Goal: Check status: Check status

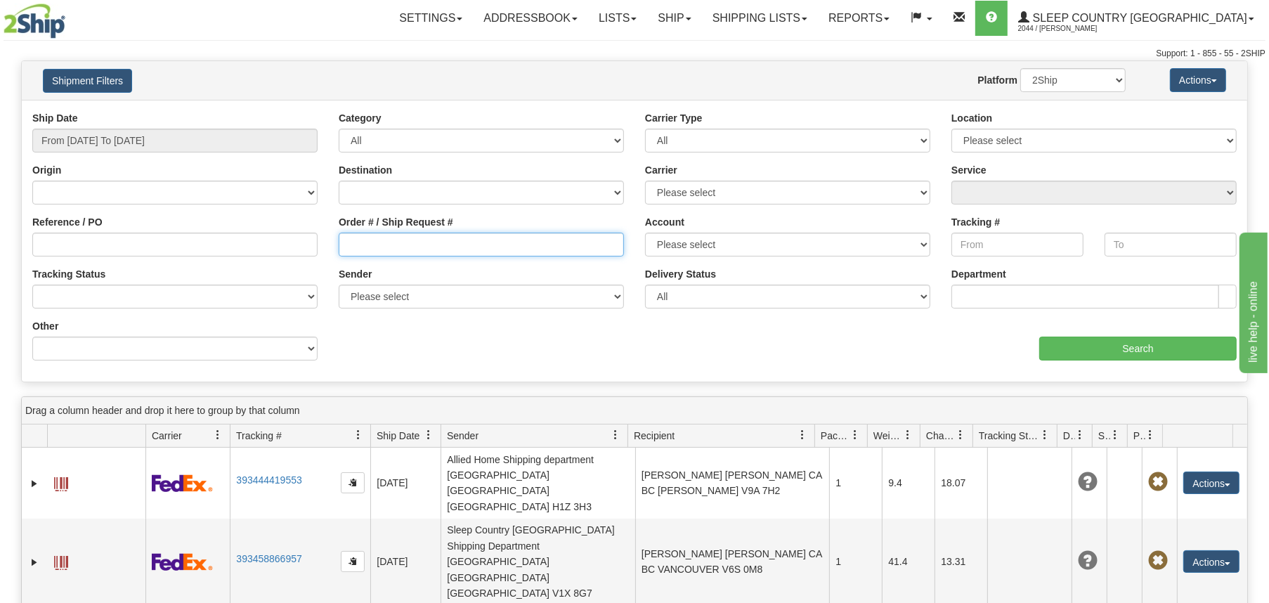
click at [394, 239] on input "Order # / Ship Request #" at bounding box center [481, 244] width 285 height 24
paste input "adamlagace@gmail.com"
type input "adamlagace@gmail.com"
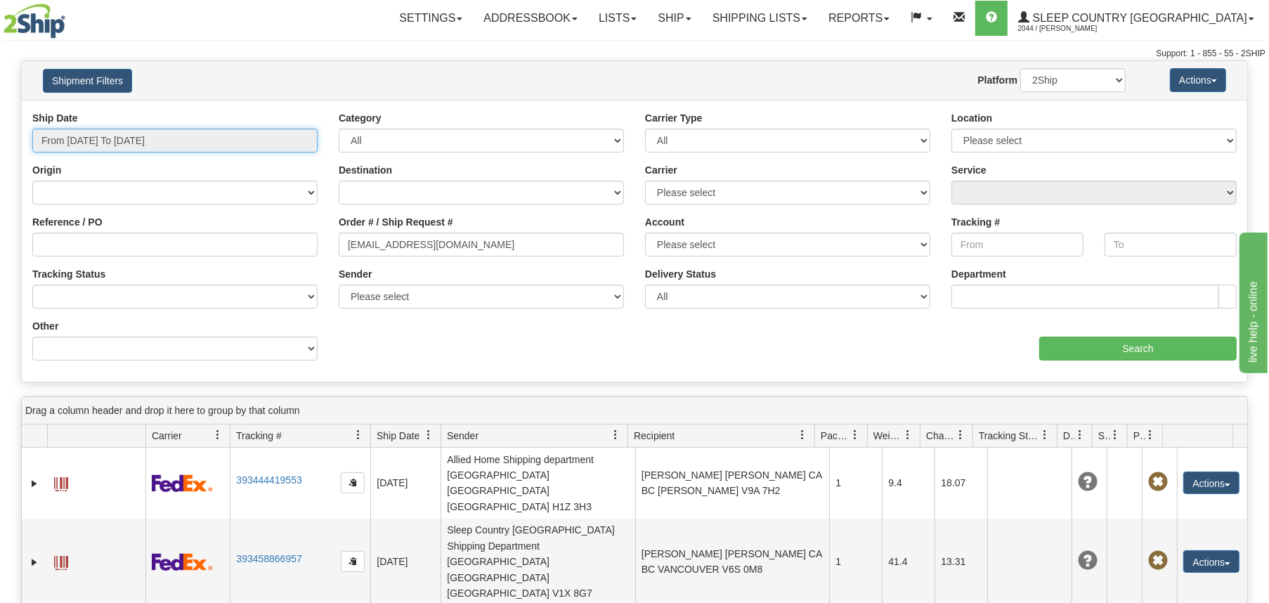
click at [159, 138] on input "From [DATE] To [DATE]" at bounding box center [174, 141] width 285 height 24
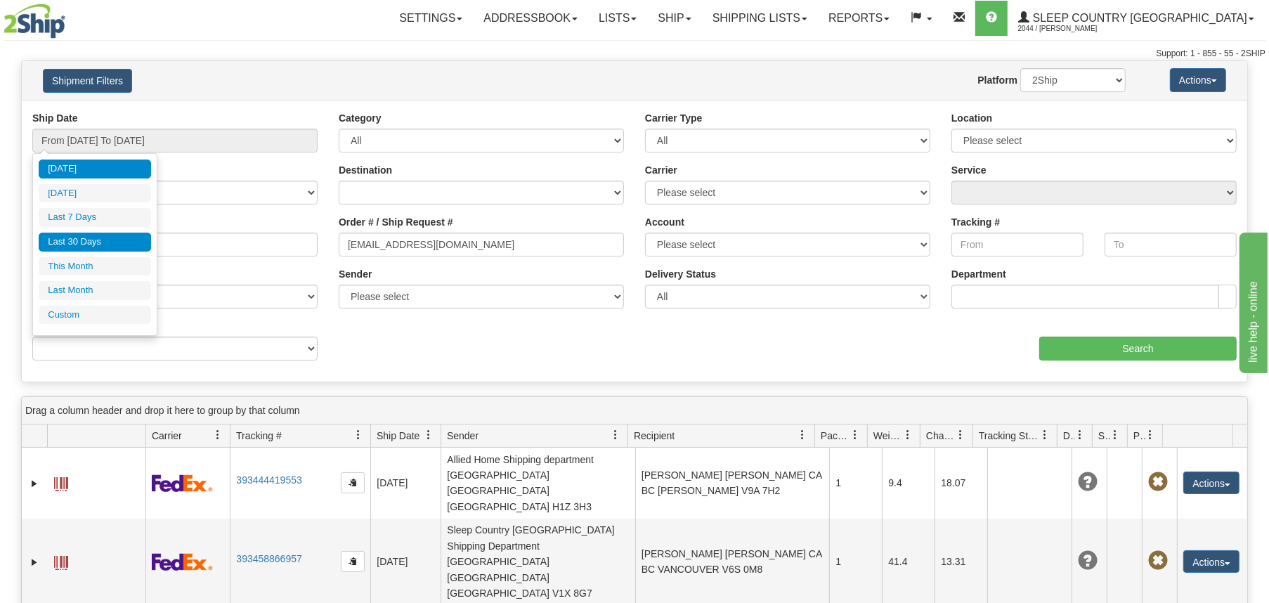
click at [109, 243] on li "Last 30 Days" at bounding box center [95, 241] width 112 height 19
type input "From 08/24/2025 To 09/22/2025"
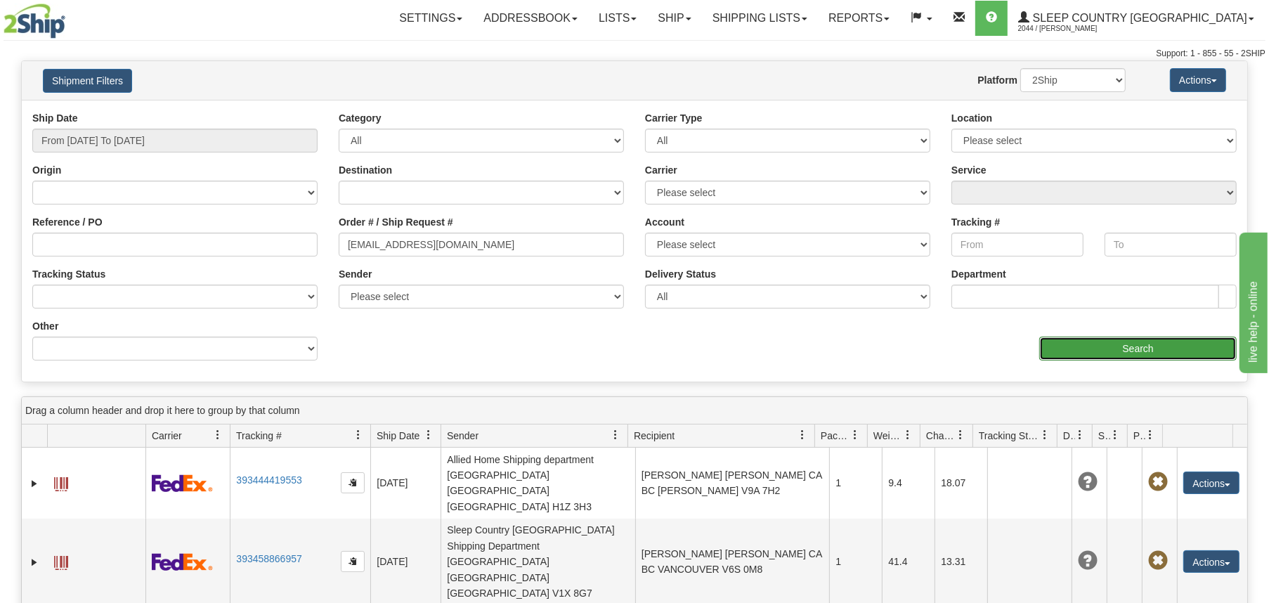
click at [1077, 341] on input "Search" at bounding box center [1137, 348] width 197 height 24
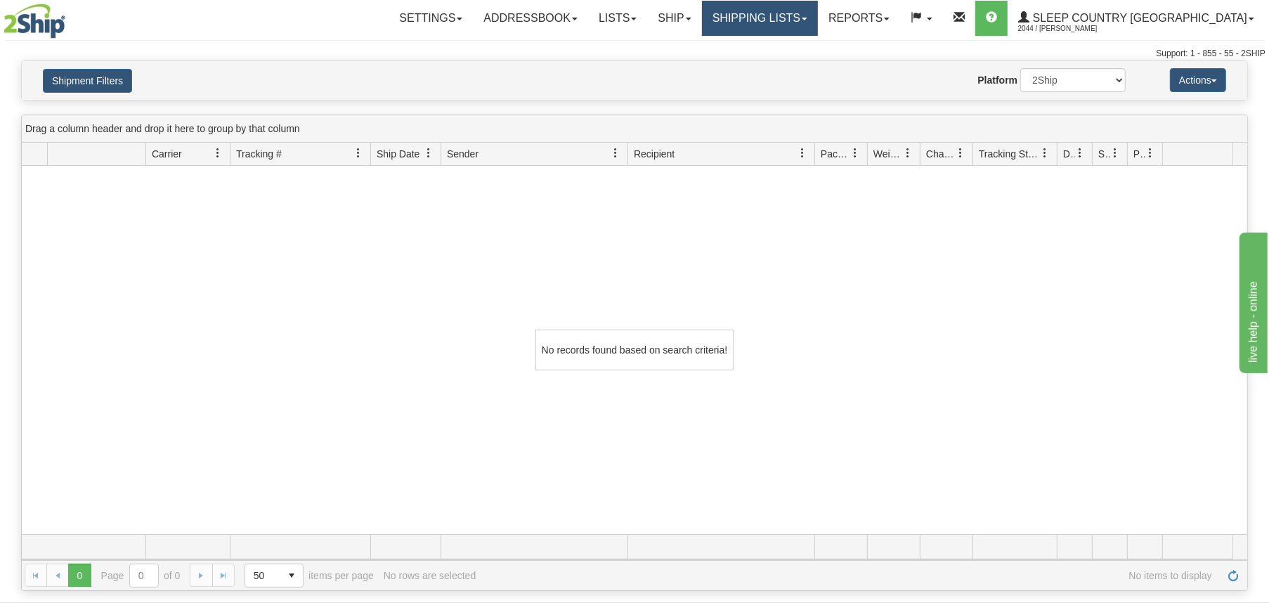
click at [818, 15] on link "Shipping lists" at bounding box center [760, 18] width 116 height 35
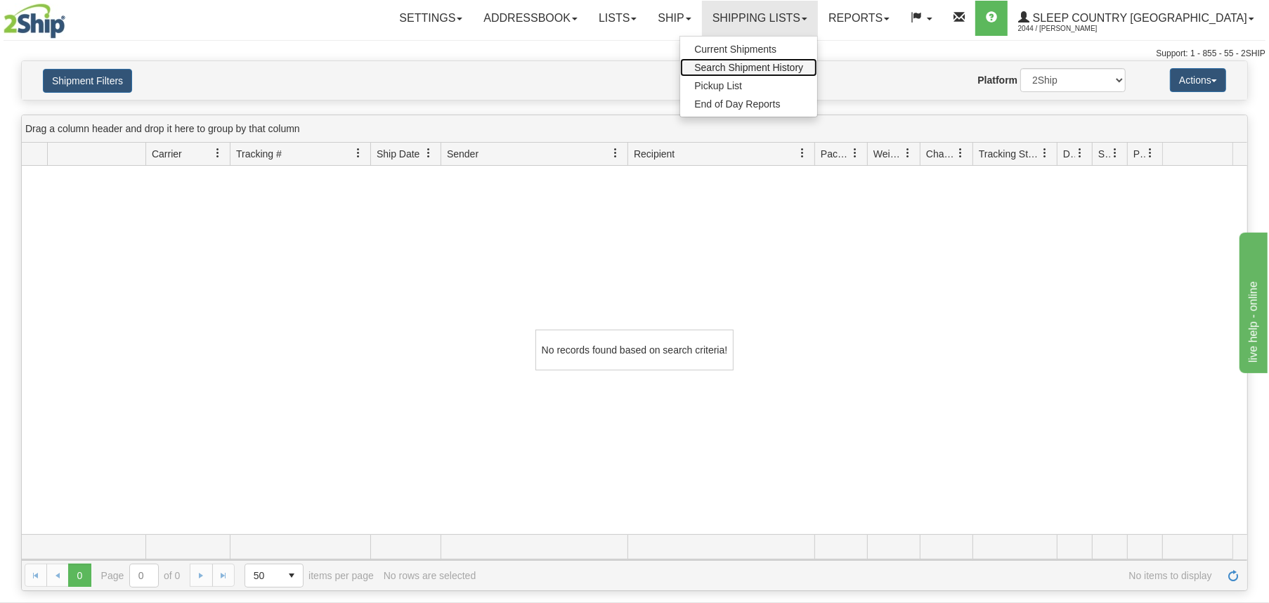
click at [803, 70] on span "Search Shipment History" at bounding box center [748, 67] width 109 height 11
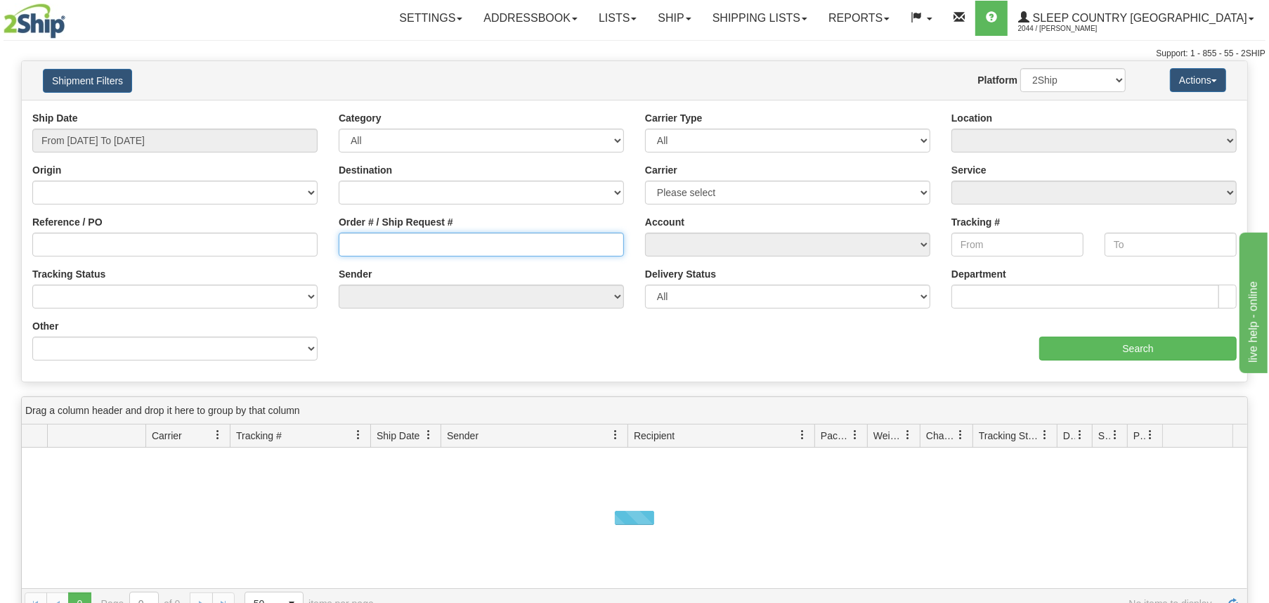
click at [390, 247] on input "Order # / Ship Request #" at bounding box center [481, 244] width 285 height 24
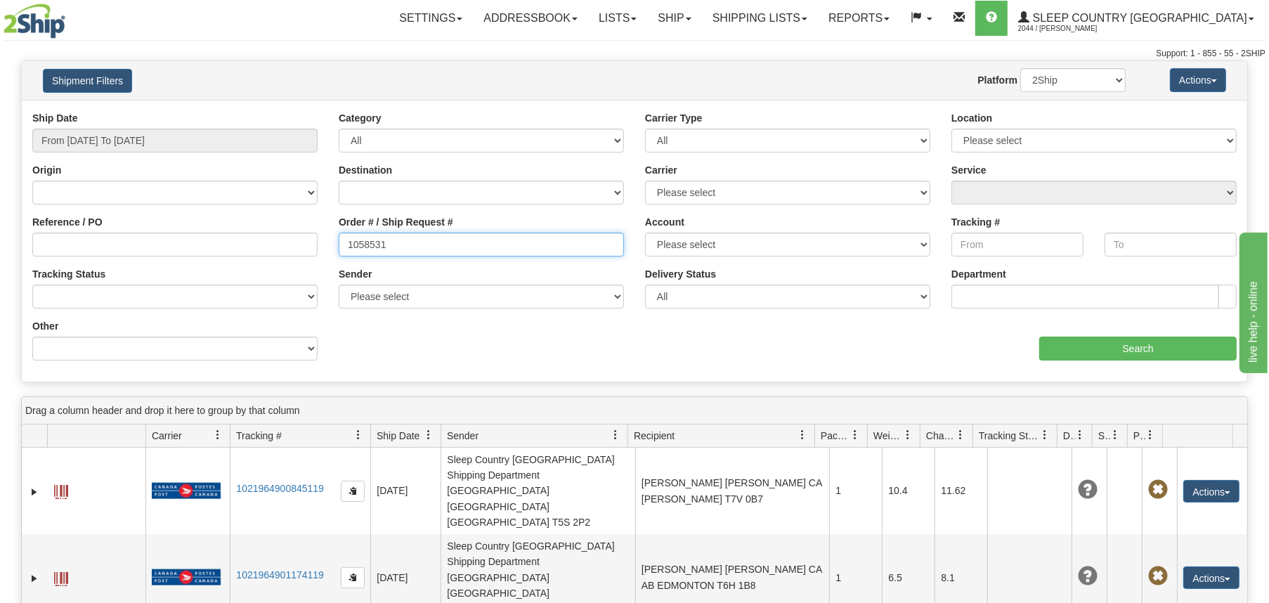
type input "1058531"
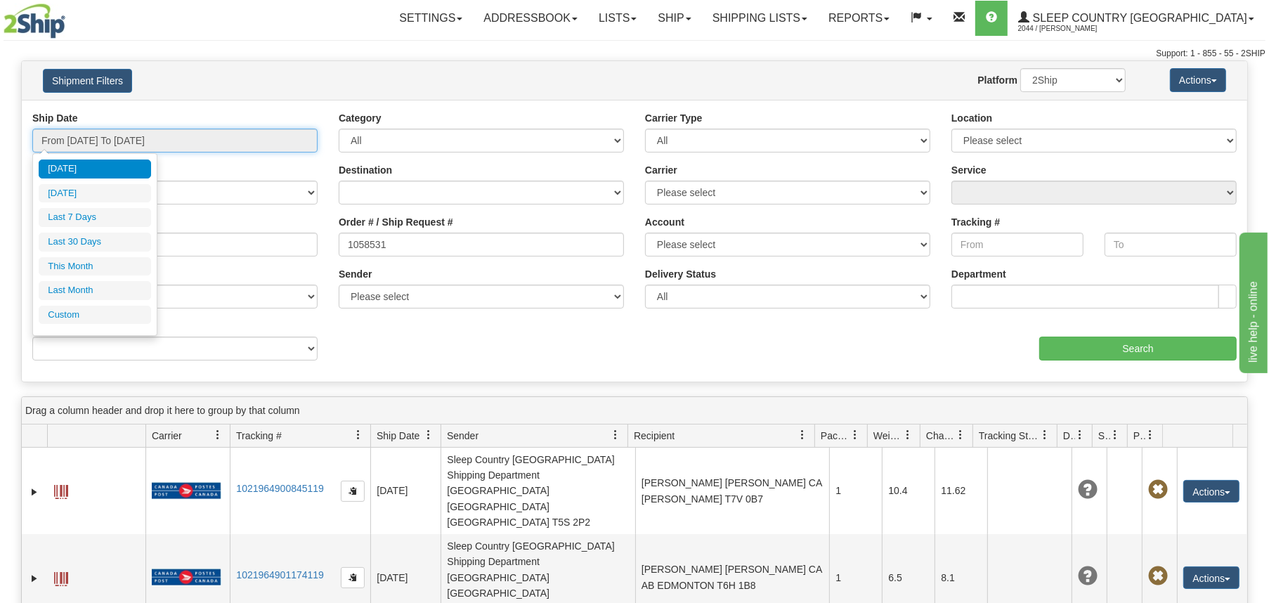
click at [146, 136] on input "From [DATE] To [DATE]" at bounding box center [174, 141] width 285 height 24
click at [117, 244] on li "Last 30 Days" at bounding box center [95, 241] width 112 height 19
type input "From [DATE] To [DATE]"
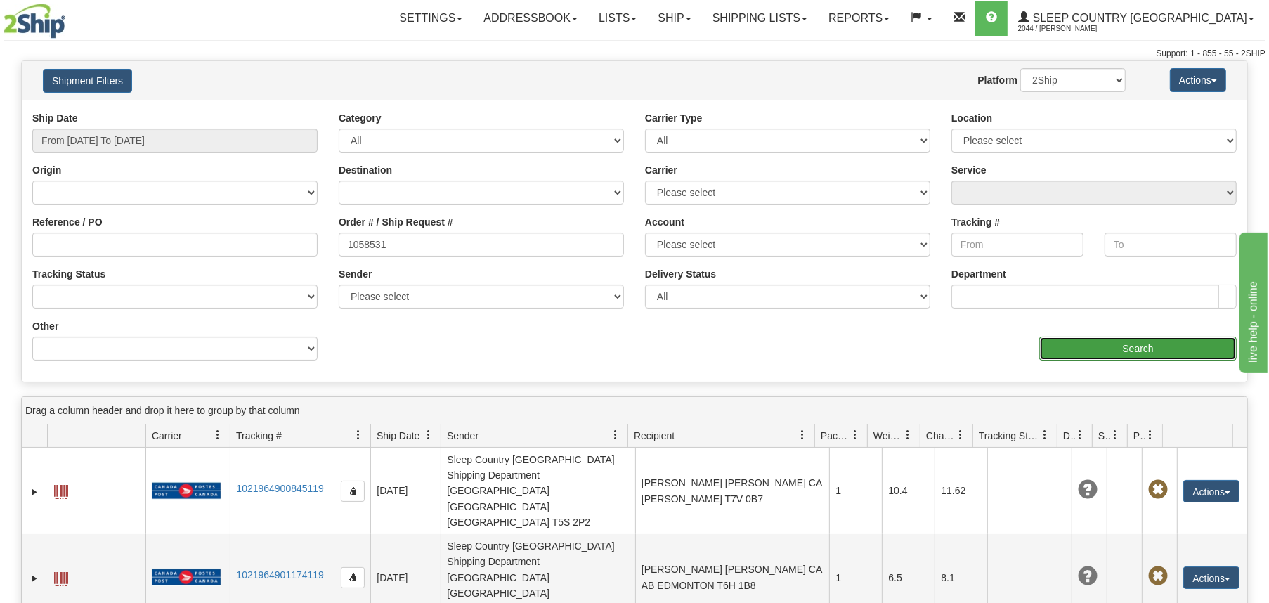
click at [1111, 346] on input "Search" at bounding box center [1137, 348] width 197 height 24
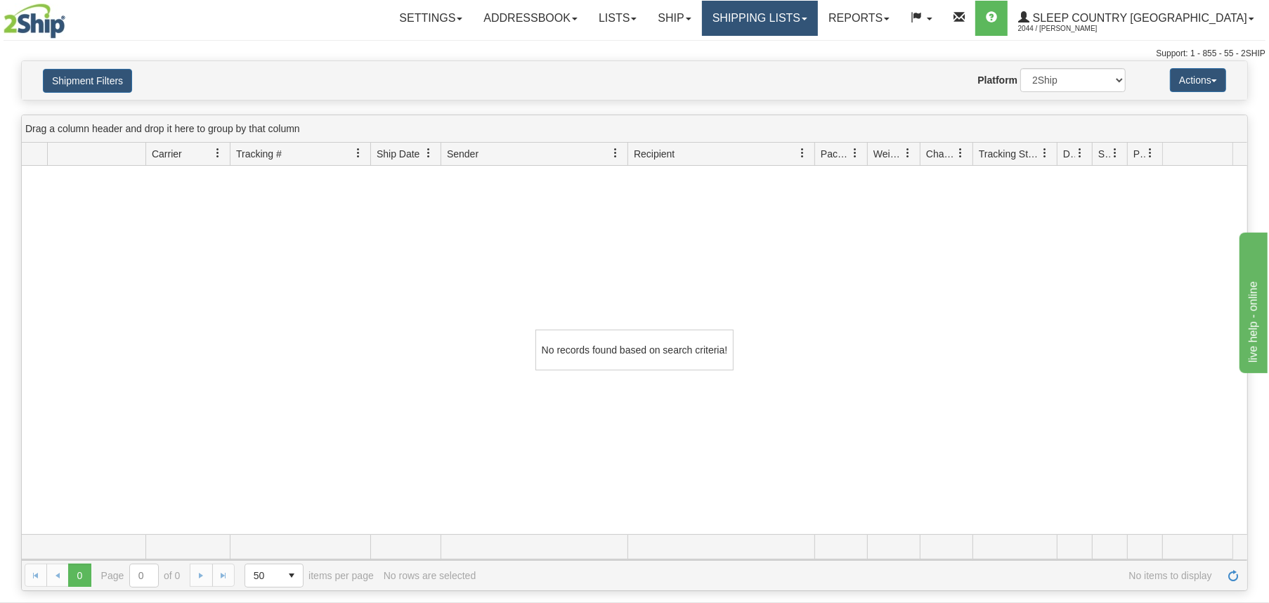
click at [818, 15] on link "Shipping lists" at bounding box center [760, 18] width 116 height 35
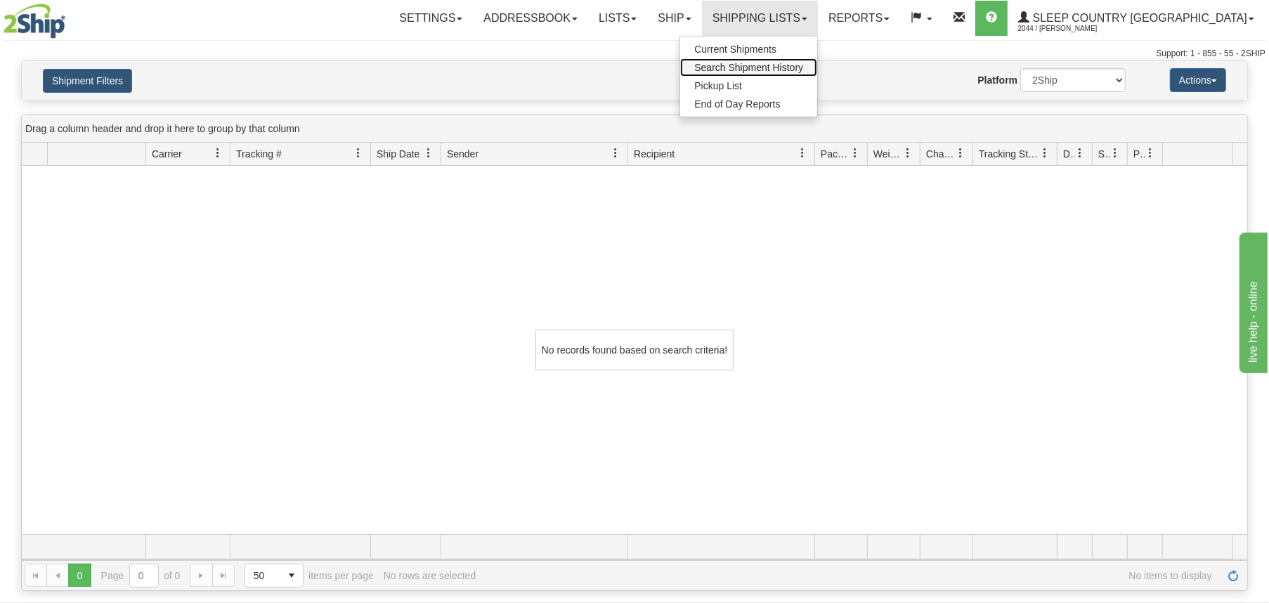
click at [803, 68] on span "Search Shipment History" at bounding box center [748, 67] width 109 height 11
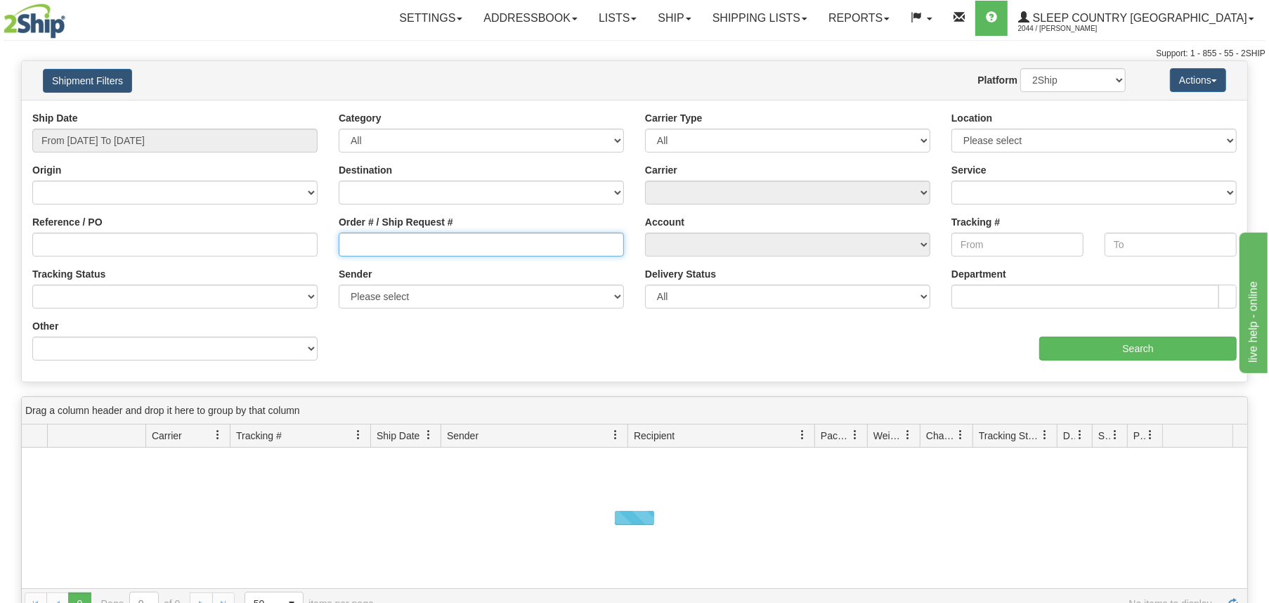
click at [391, 249] on input "Order # / Ship Request #" at bounding box center [481, 244] width 285 height 24
paste input "9000I103415"
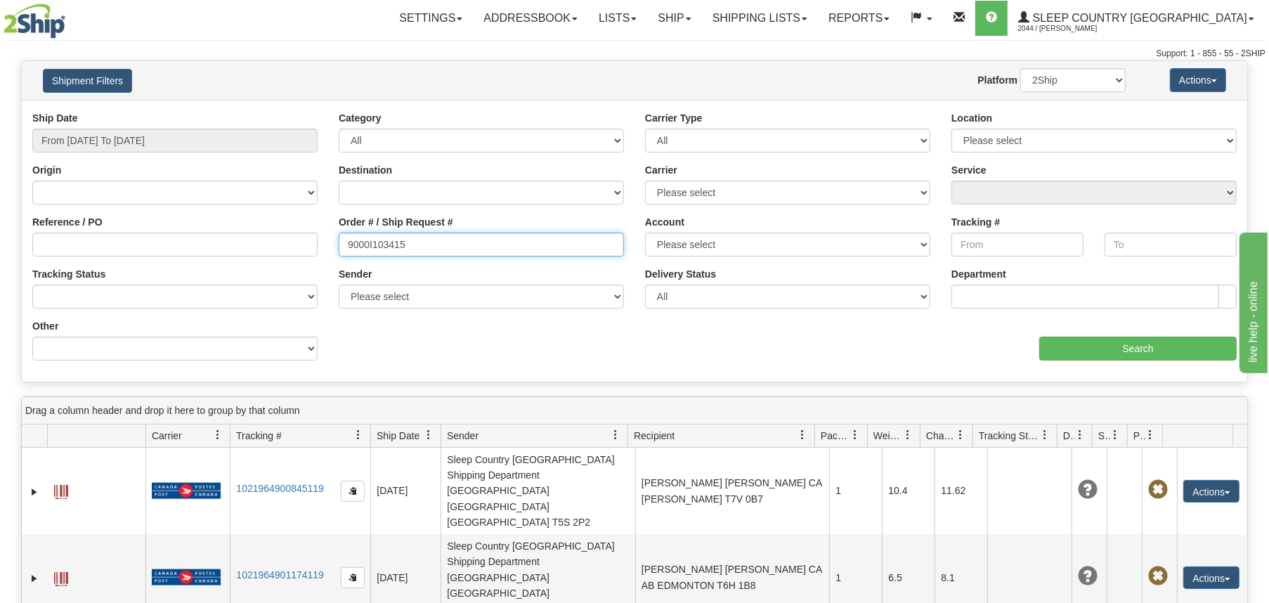
type input "9000I103415"
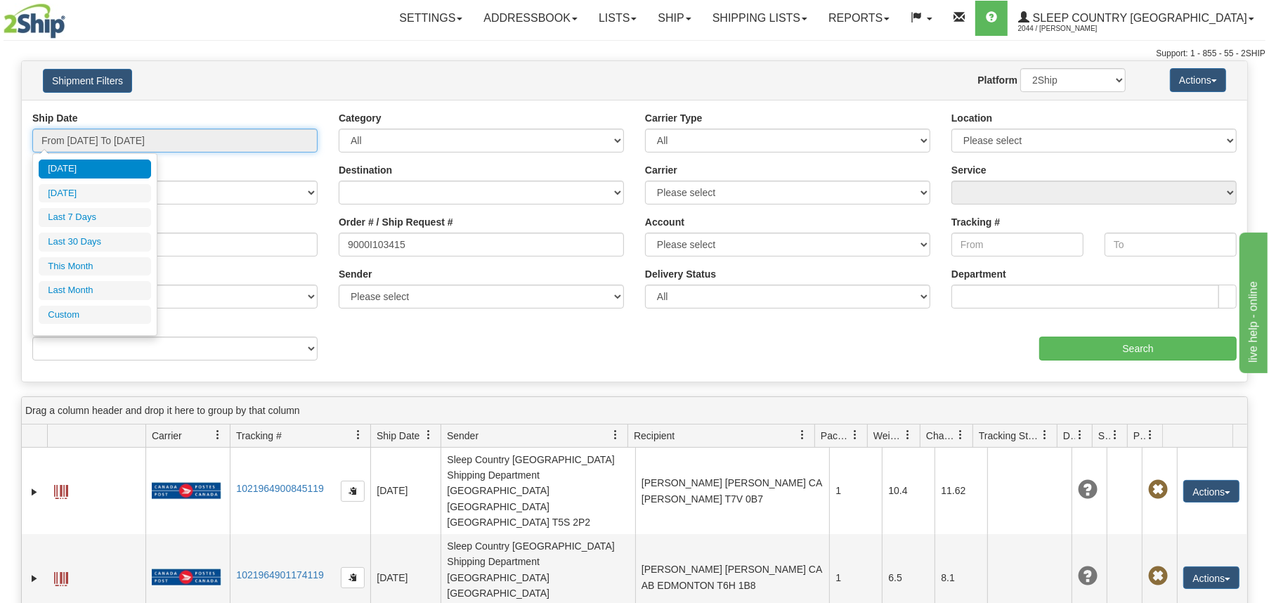
click at [117, 141] on input "From [DATE] To [DATE]" at bounding box center [174, 141] width 285 height 24
click at [96, 240] on li "Last 30 Days" at bounding box center [95, 241] width 112 height 19
type input "From [DATE] To [DATE]"
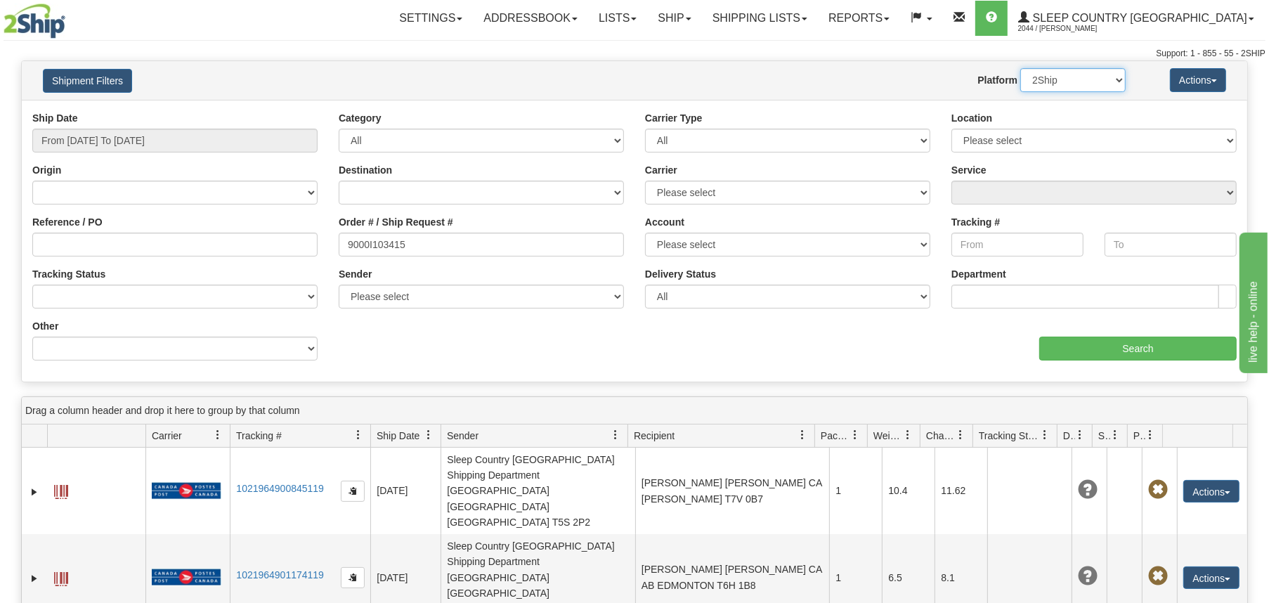
click at [1085, 78] on select "2Ship Imported" at bounding box center [1072, 80] width 105 height 24
select select "1"
click at [1020, 68] on select "2Ship Imported" at bounding box center [1072, 80] width 105 height 24
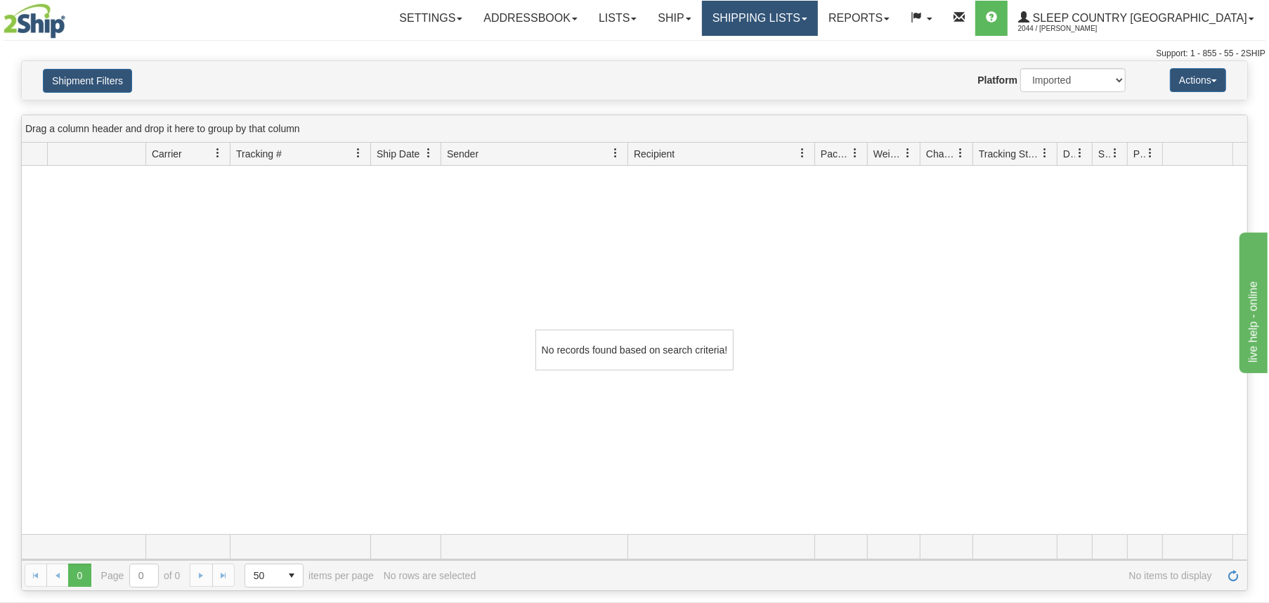
click at [818, 11] on link "Shipping lists" at bounding box center [760, 18] width 116 height 35
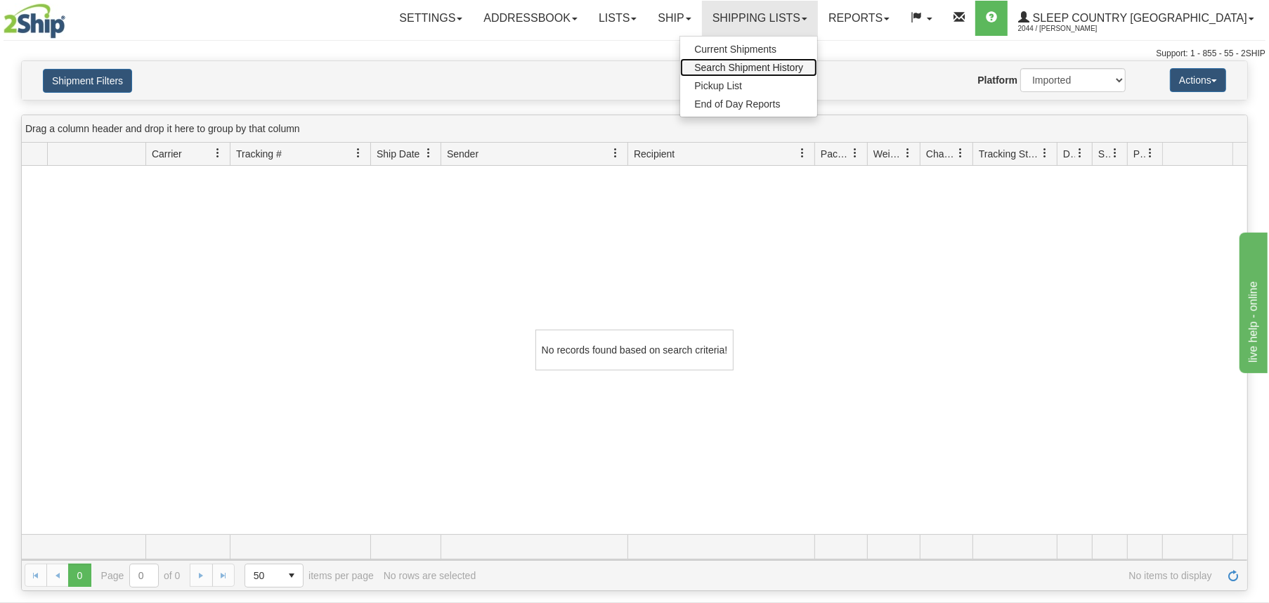
click at [803, 68] on span "Search Shipment History" at bounding box center [748, 67] width 109 height 11
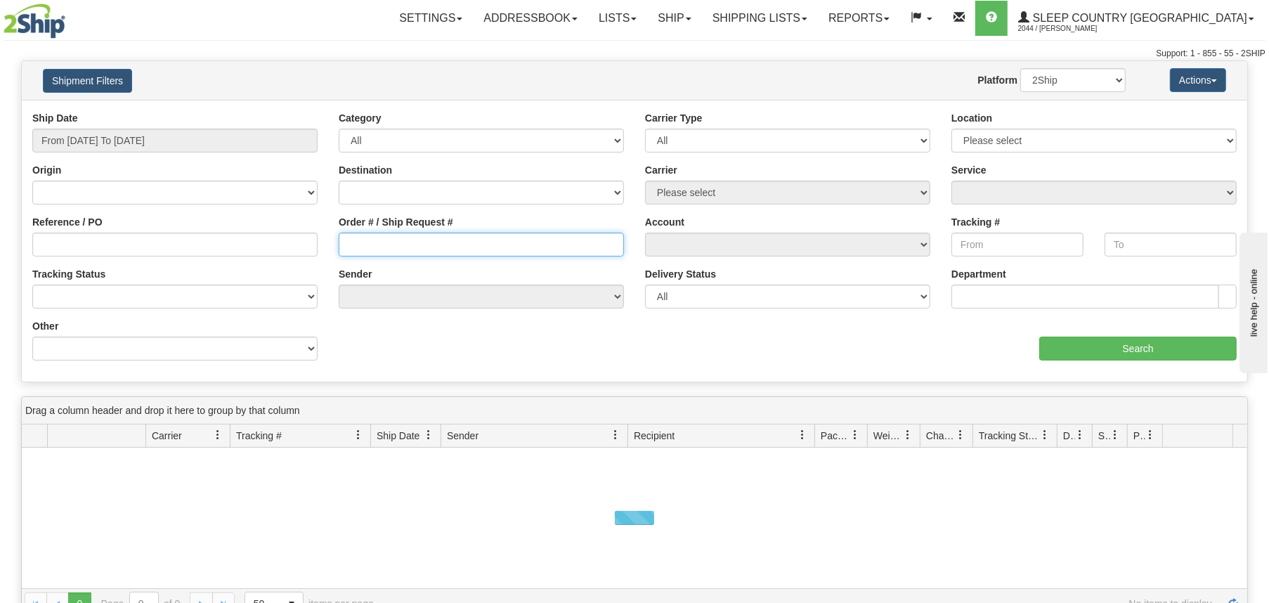
click at [473, 247] on input "Order # / Ship Request #" at bounding box center [481, 244] width 285 height 24
paste input "9000I103415"
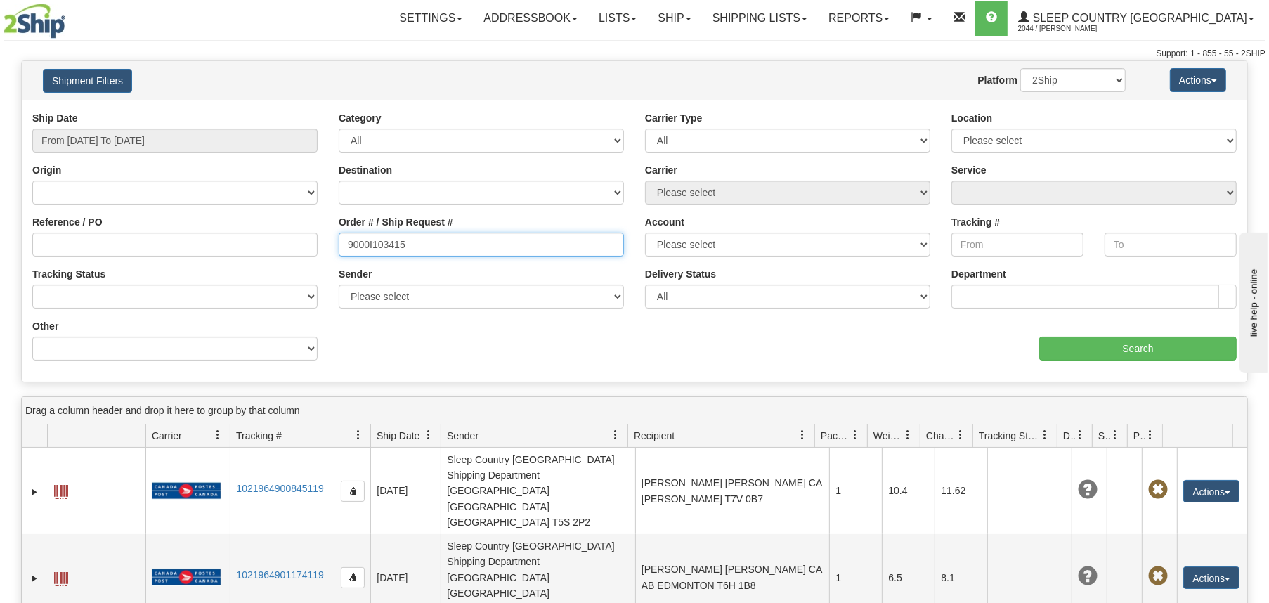
type input "9000I103415"
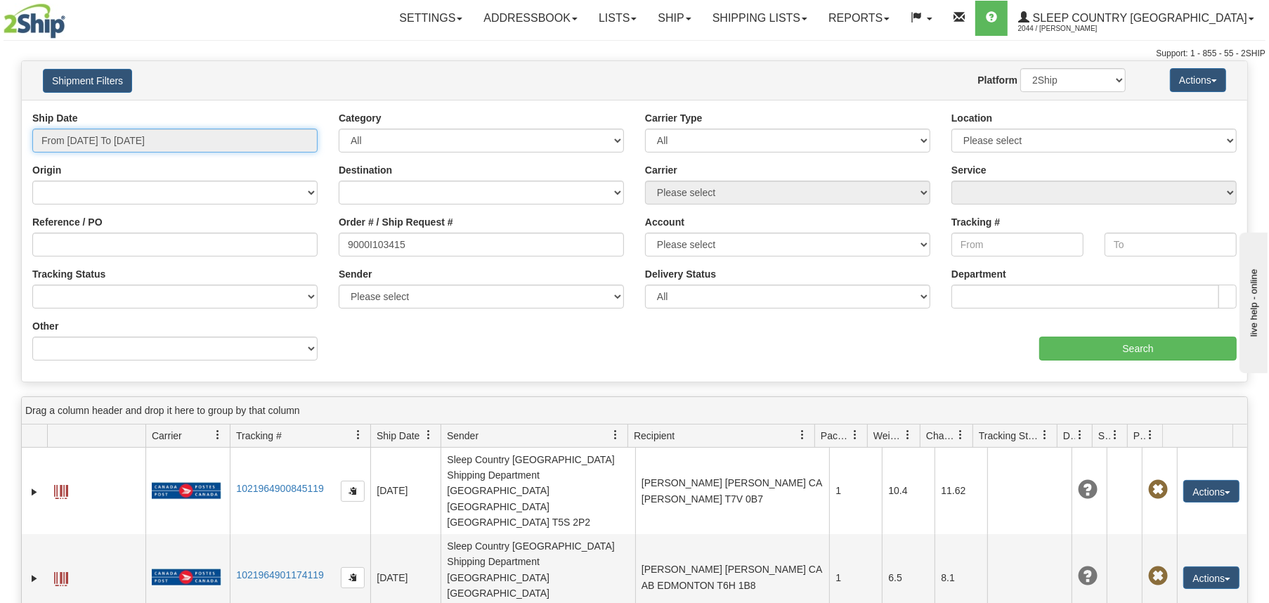
click at [121, 142] on input "From [DATE] To [DATE]" at bounding box center [174, 141] width 285 height 24
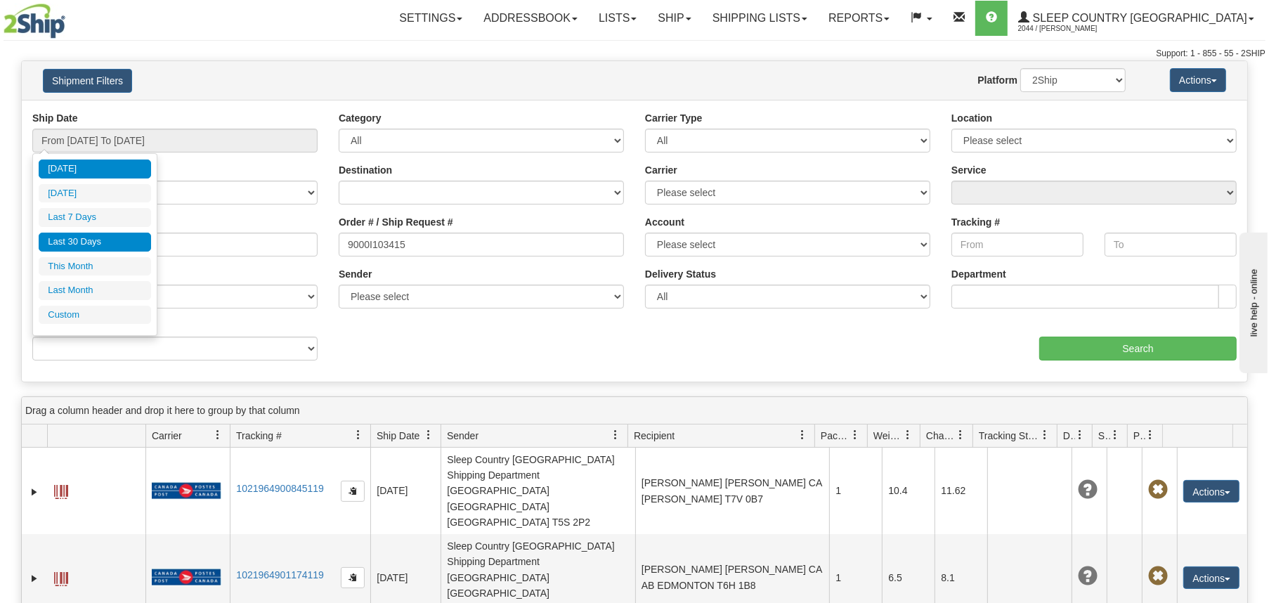
click at [96, 242] on li "Last 30 Days" at bounding box center [95, 241] width 112 height 19
type input "From 08/24/2025 To 09/22/2025"
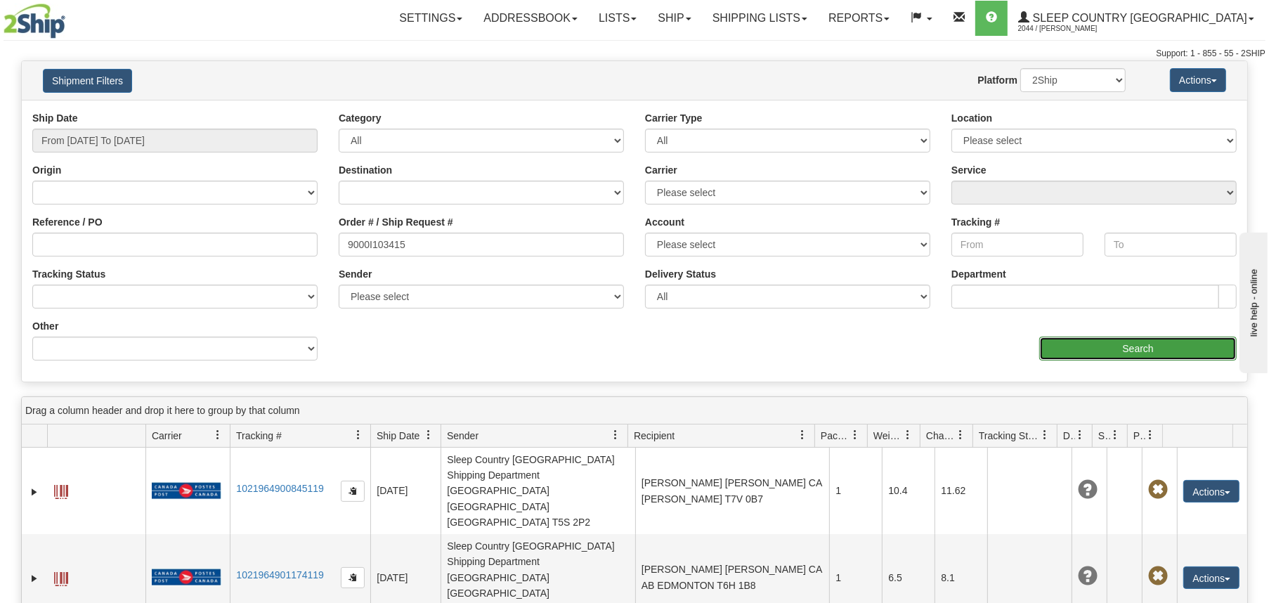
click at [1094, 352] on input "Search" at bounding box center [1137, 348] width 197 height 24
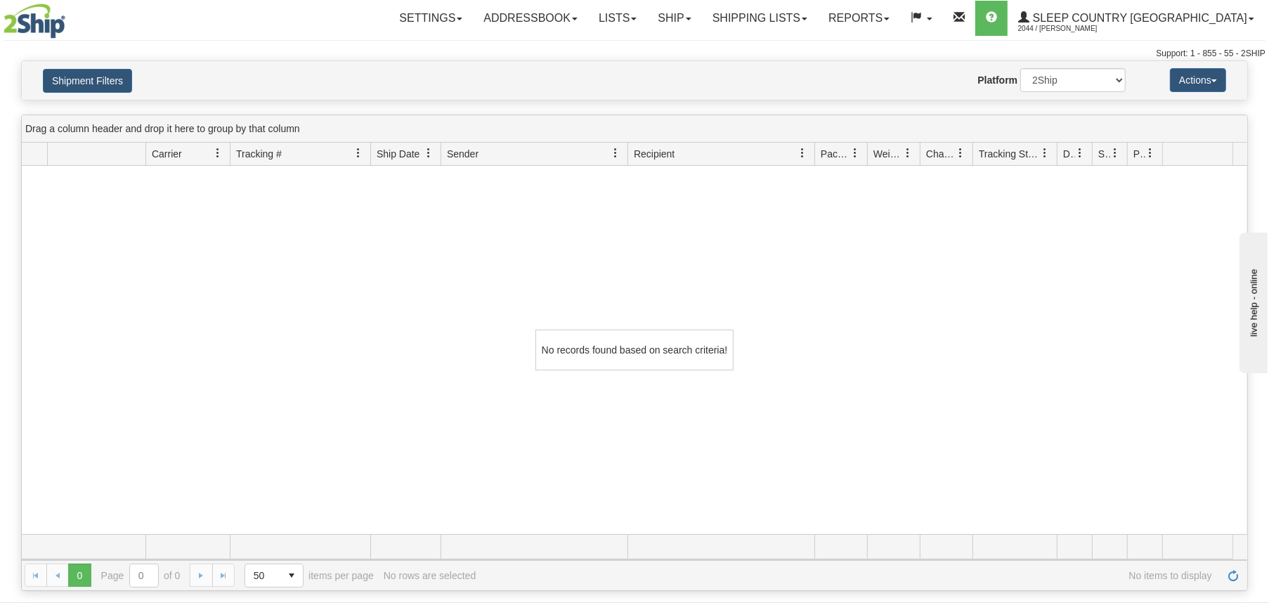
click at [954, 304] on div "No records found based on search criteria!" at bounding box center [634, 350] width 1225 height 368
click at [818, 15] on link "Shipping lists" at bounding box center [760, 18] width 116 height 35
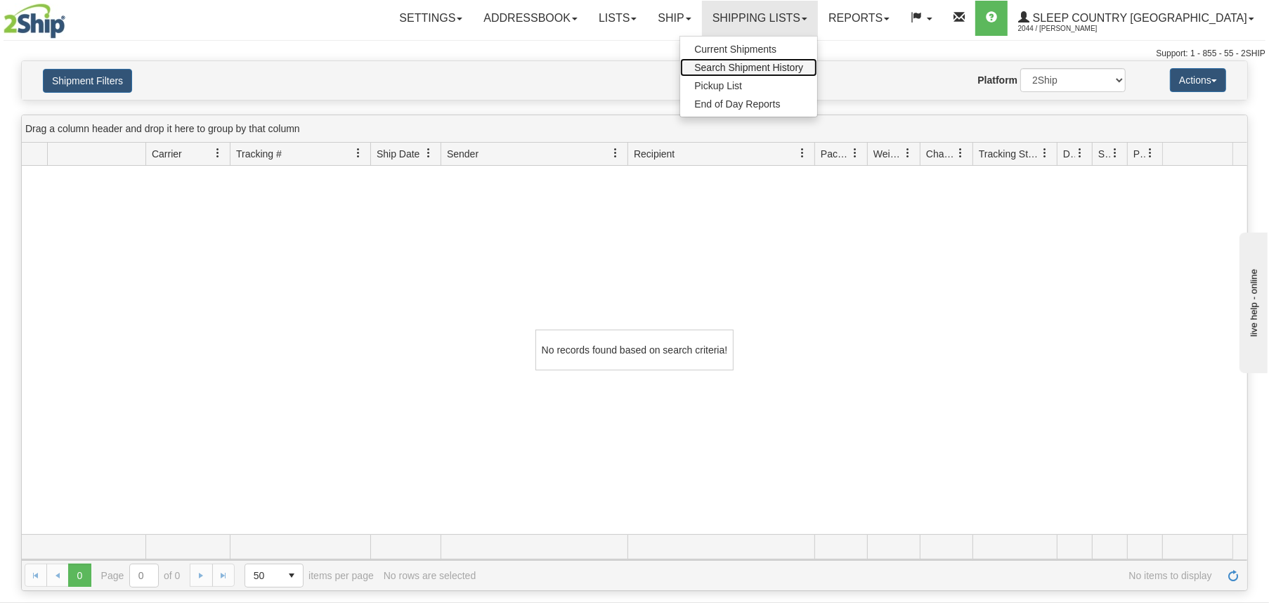
click at [803, 64] on span "Search Shipment History" at bounding box center [748, 67] width 109 height 11
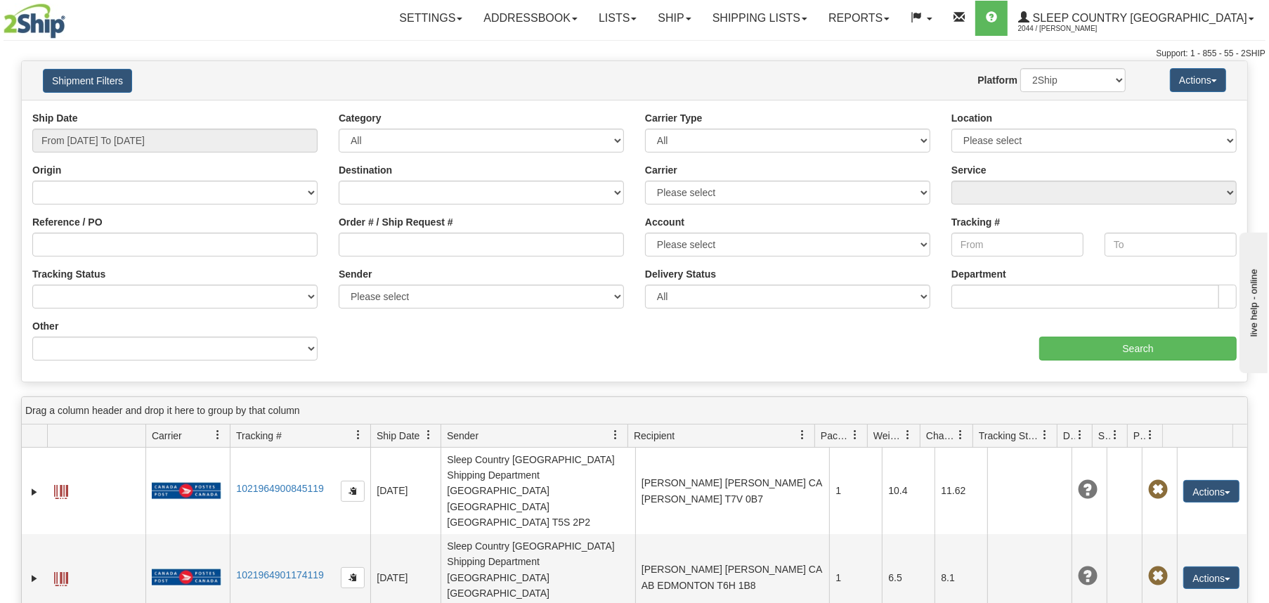
drag, startPoint x: 884, startPoint y: 349, endPoint x: 341, endPoint y: 349, distance: 542.3
click at [884, 349] on div "aaa Search" at bounding box center [940, 339] width 612 height 41
click at [489, 251] on input "Order # / Ship Request #" at bounding box center [481, 244] width 285 height 24
paste input "9000I103415"
type input "9000I103415"
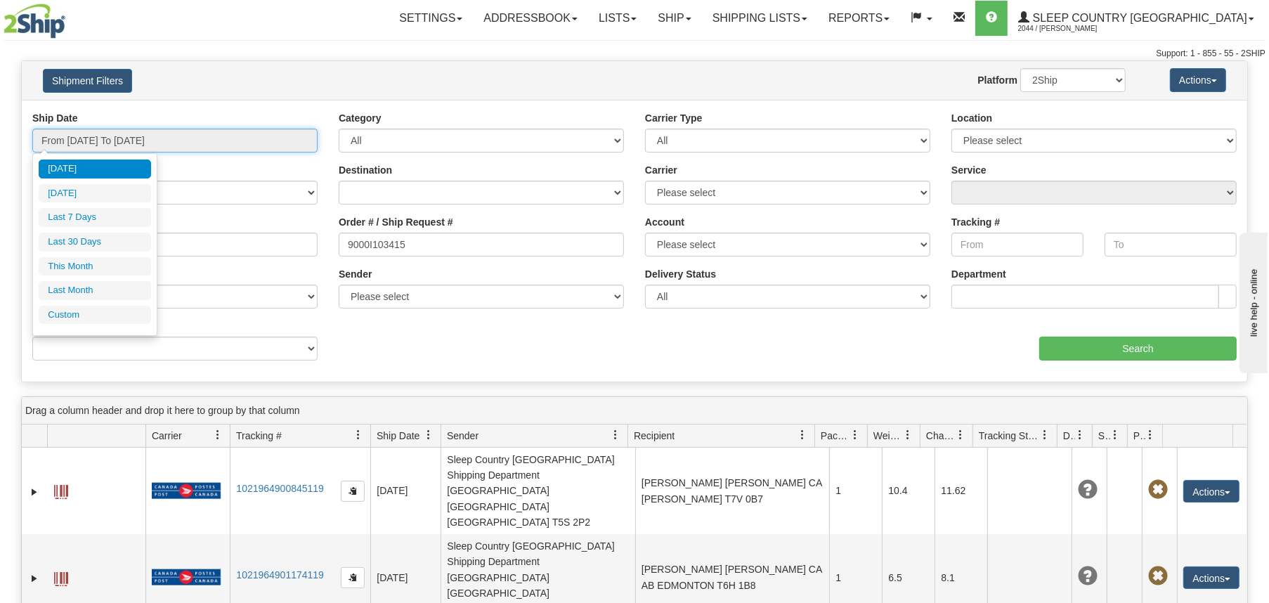
click at [89, 140] on input "From [DATE] To [DATE]" at bounding box center [174, 141] width 285 height 24
click at [72, 212] on li "Last 7 Days" at bounding box center [95, 217] width 112 height 19
type input "From [DATE] To [DATE]"
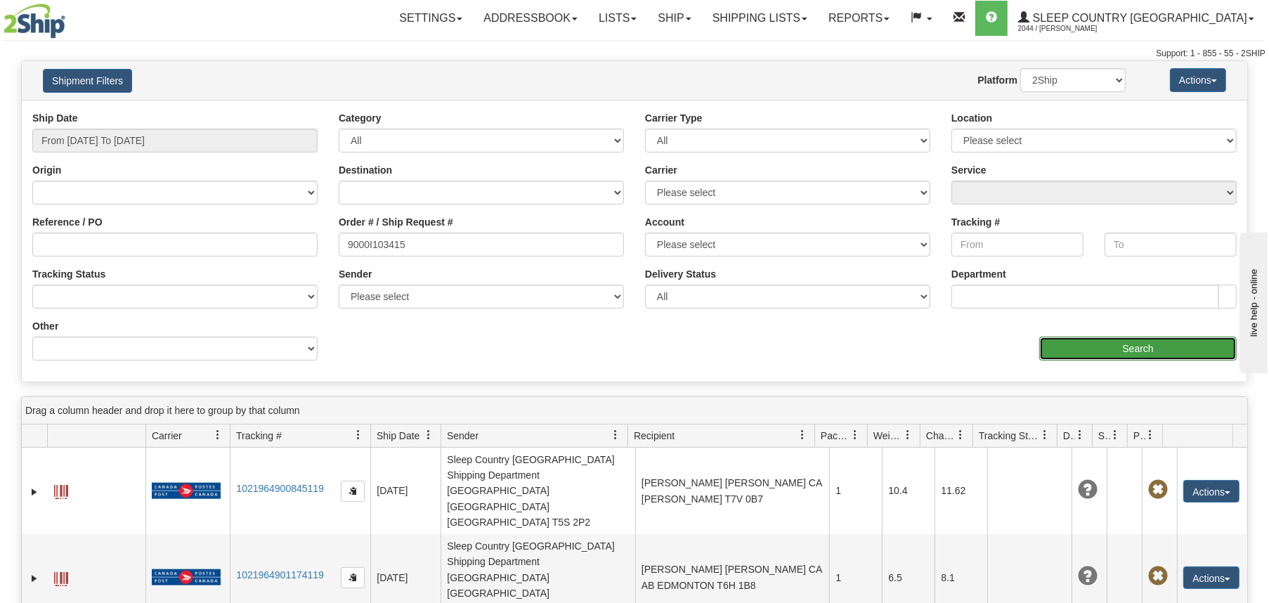
click at [1068, 339] on input "Search" at bounding box center [1137, 348] width 197 height 24
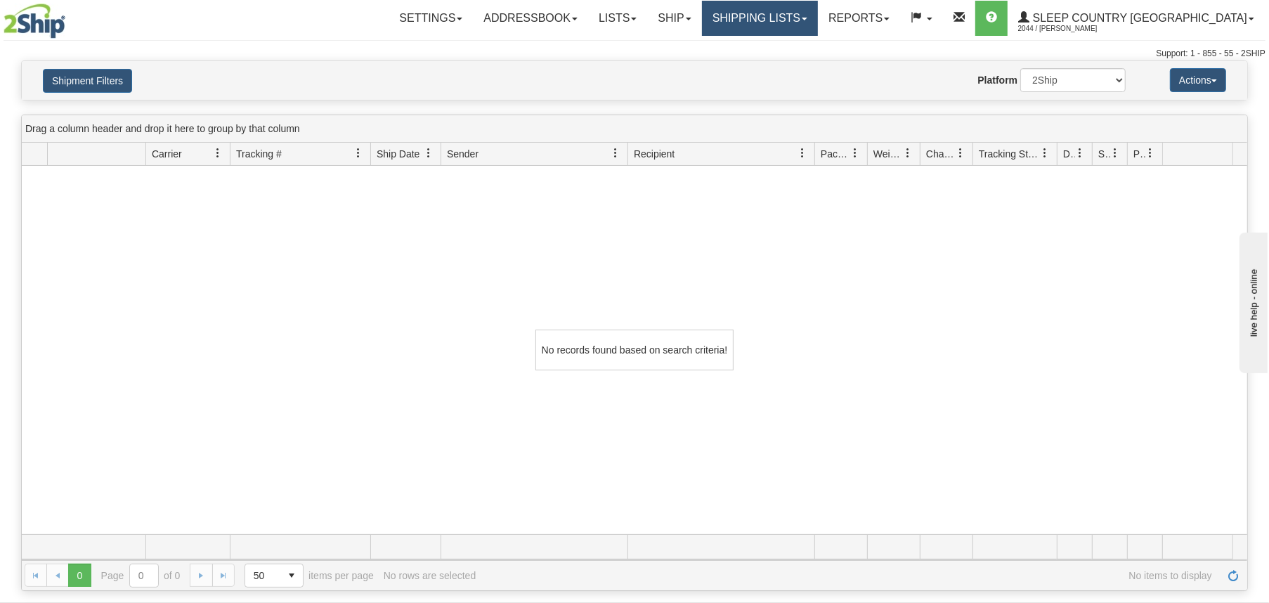
click at [813, 14] on link "Shipping lists" at bounding box center [760, 18] width 116 height 35
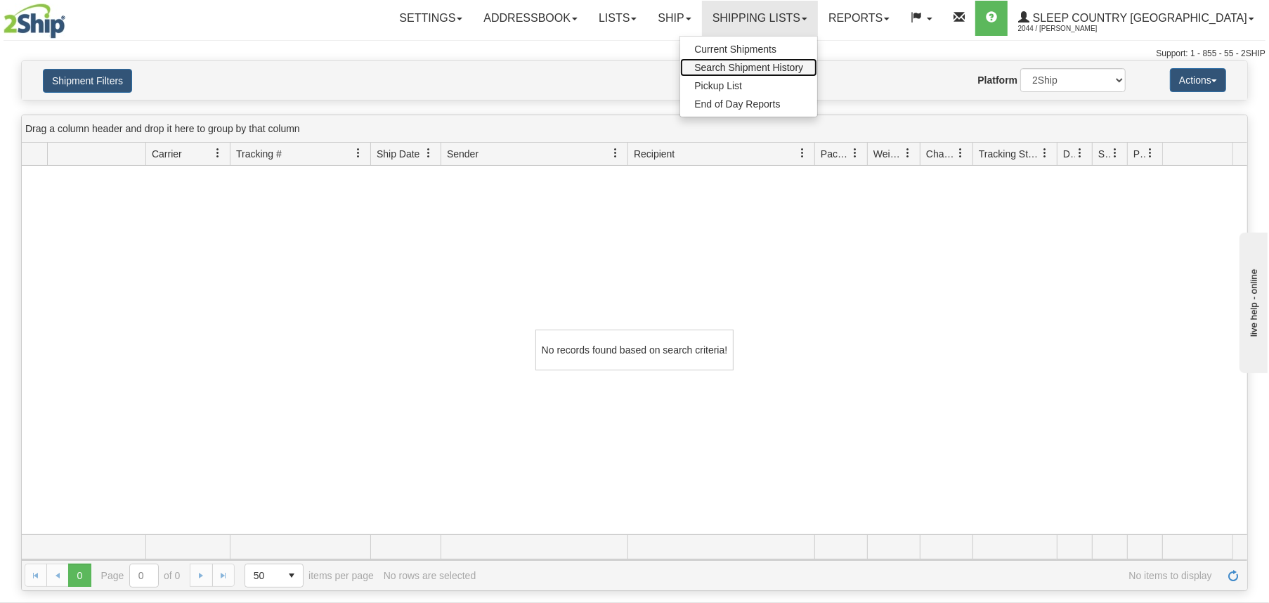
click at [803, 71] on span "Search Shipment History" at bounding box center [748, 67] width 109 height 11
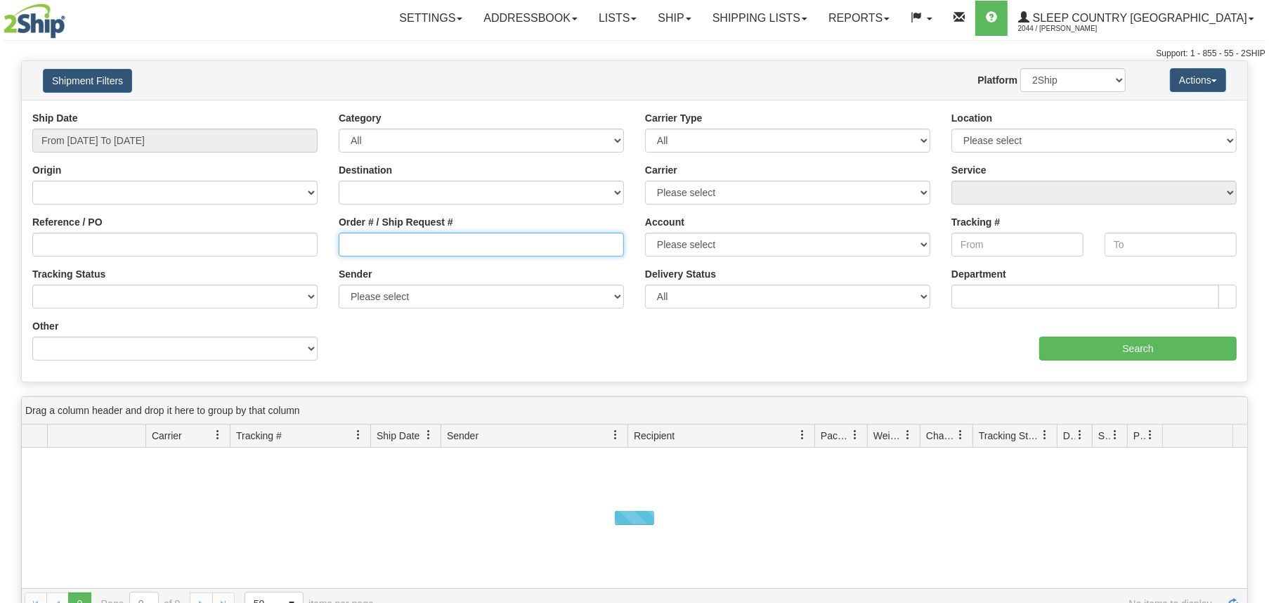
click at [411, 240] on input "Order # / Ship Request #" at bounding box center [481, 244] width 285 height 24
paste input "1058531"
type input "1058531"
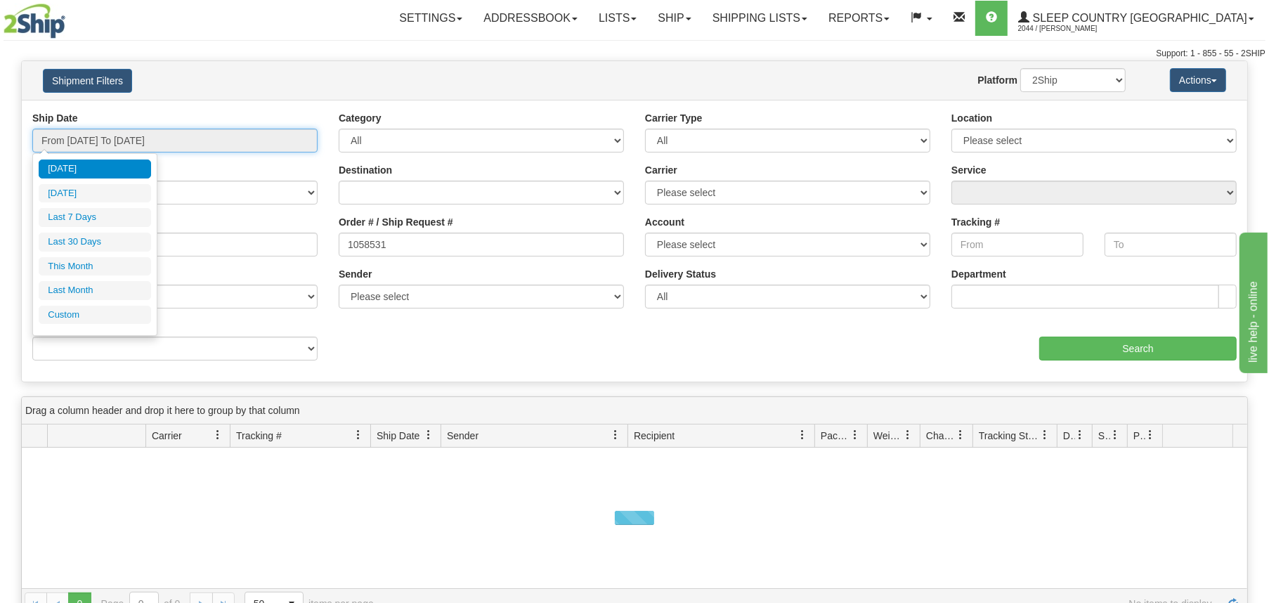
click at [155, 138] on input "From [DATE] To [DATE]" at bounding box center [174, 141] width 285 height 24
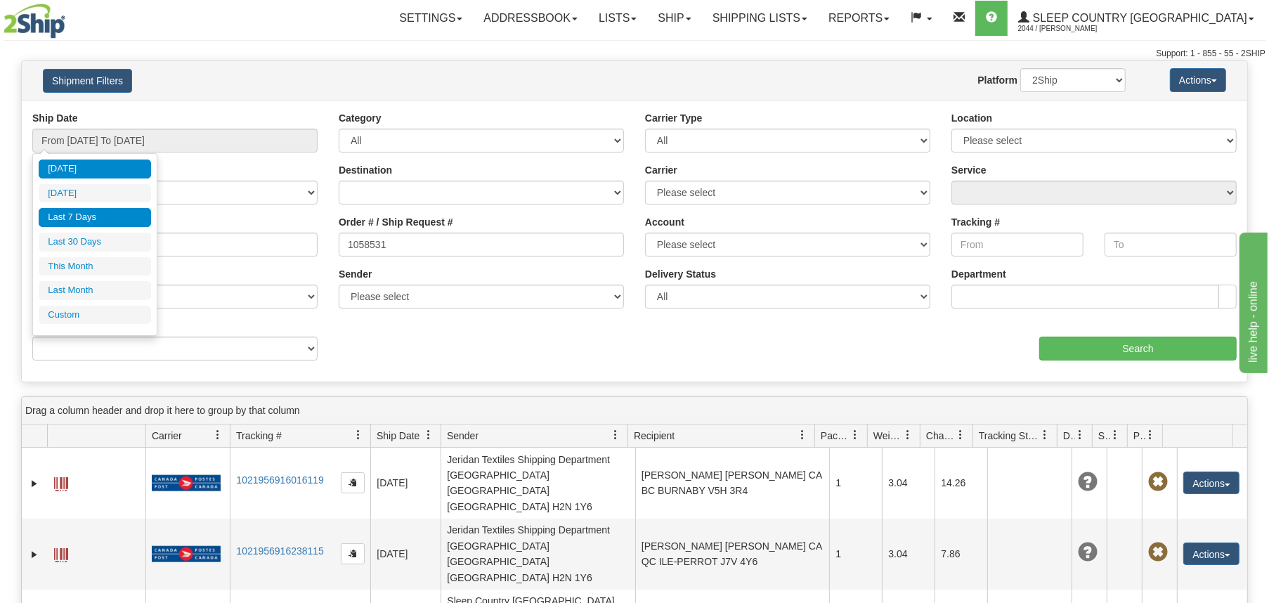
click at [106, 222] on li "Last 7 Days" at bounding box center [95, 217] width 112 height 19
type input "From [DATE] To [DATE]"
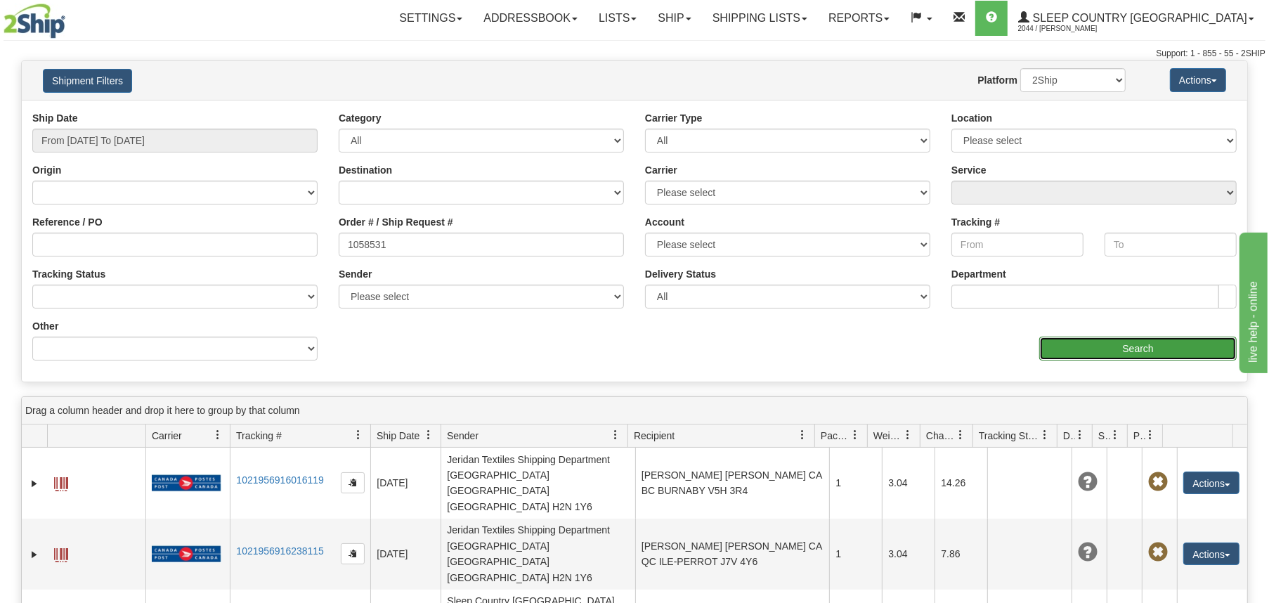
click at [1124, 346] on input "Search" at bounding box center [1137, 348] width 197 height 24
